Goal: Information Seeking & Learning: Check status

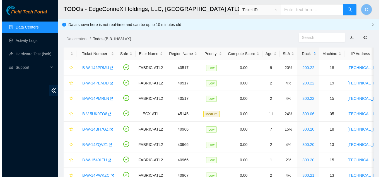
scroll to position [68, 0]
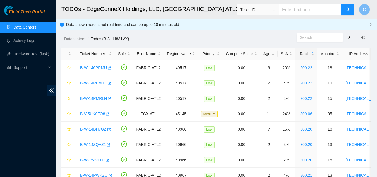
click at [24, 27] on link "Data Centers" at bounding box center [24, 27] width 23 height 4
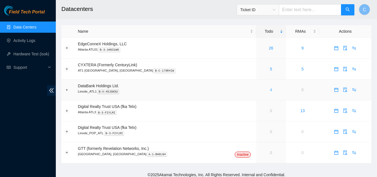
click at [270, 88] on link "4" at bounding box center [271, 89] width 2 height 4
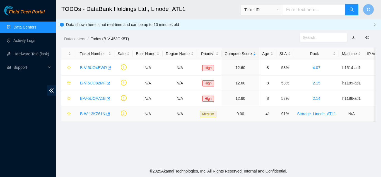
click at [86, 111] on link "B-W-13KZ61N" at bounding box center [92, 113] width 25 height 4
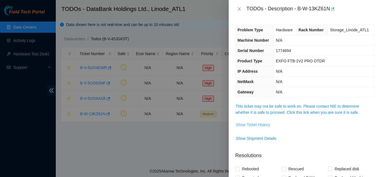
click at [251, 121] on button "Show Ticket History" at bounding box center [253, 124] width 35 height 9
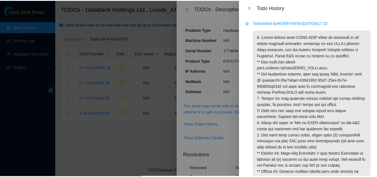
scroll to position [88, 0]
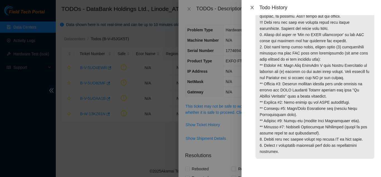
click at [253, 6] on icon "close" at bounding box center [252, 7] width 4 height 4
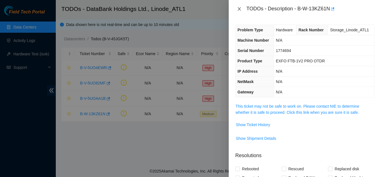
click at [240, 11] on icon "close" at bounding box center [239, 9] width 4 height 4
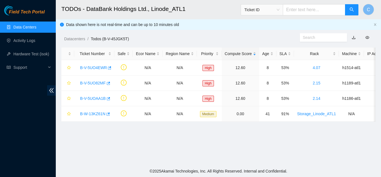
click at [13, 29] on link "Data Centers" at bounding box center [24, 27] width 23 height 4
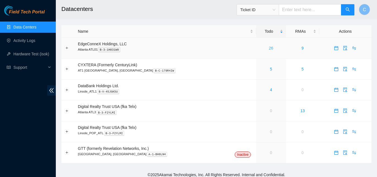
click at [269, 49] on link "26" at bounding box center [271, 48] width 4 height 4
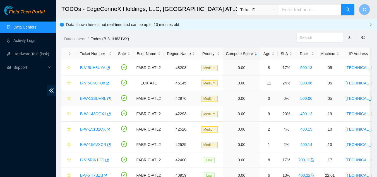
click at [87, 99] on link "B-W-13SUVRL" at bounding box center [93, 98] width 26 height 4
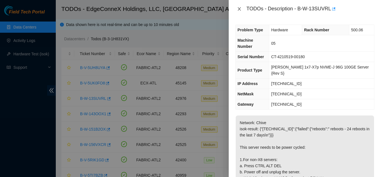
click at [238, 6] on button "Close" at bounding box center [239, 8] width 8 height 5
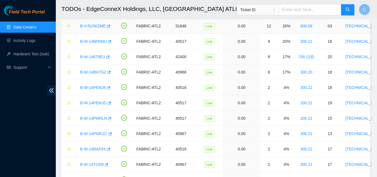
scroll to position [242, 0]
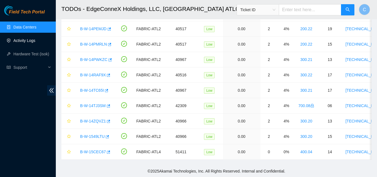
click at [29, 39] on link "Activity Logs" at bounding box center [24, 40] width 22 height 4
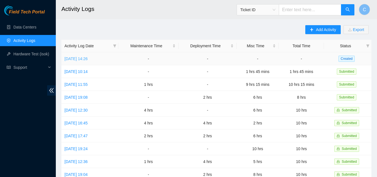
click at [78, 59] on link "[DATE] 14:26" at bounding box center [75, 58] width 23 height 4
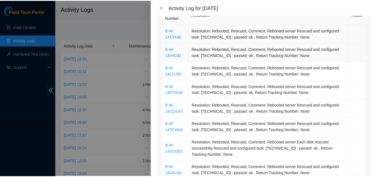
scroll to position [84, 0]
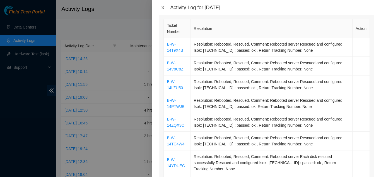
click at [161, 6] on icon "close" at bounding box center [163, 7] width 4 height 4
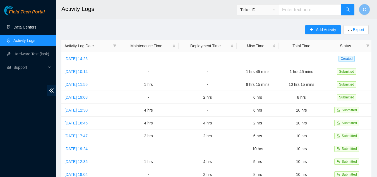
click at [33, 26] on link "Data Centers" at bounding box center [24, 27] width 23 height 4
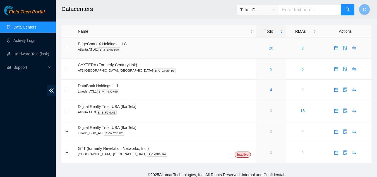
click at [269, 48] on link "26" at bounding box center [271, 48] width 4 height 4
